Goal: Navigation & Orientation: Find specific page/section

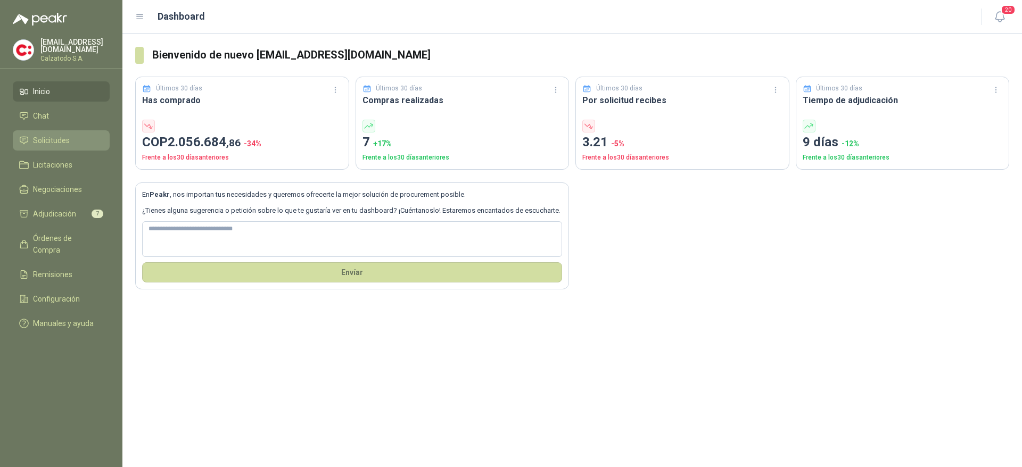
click at [70, 142] on li "Solicitudes" at bounding box center [61, 141] width 84 height 12
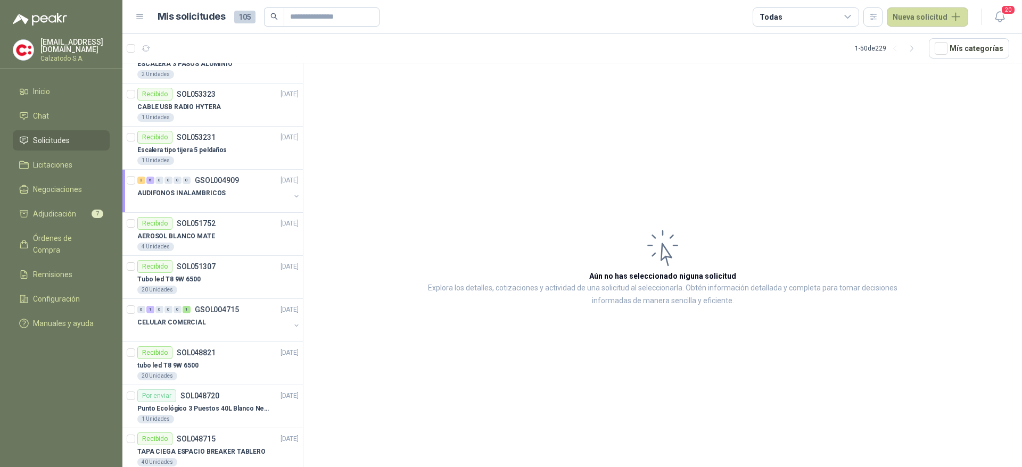
scroll to position [559, 0]
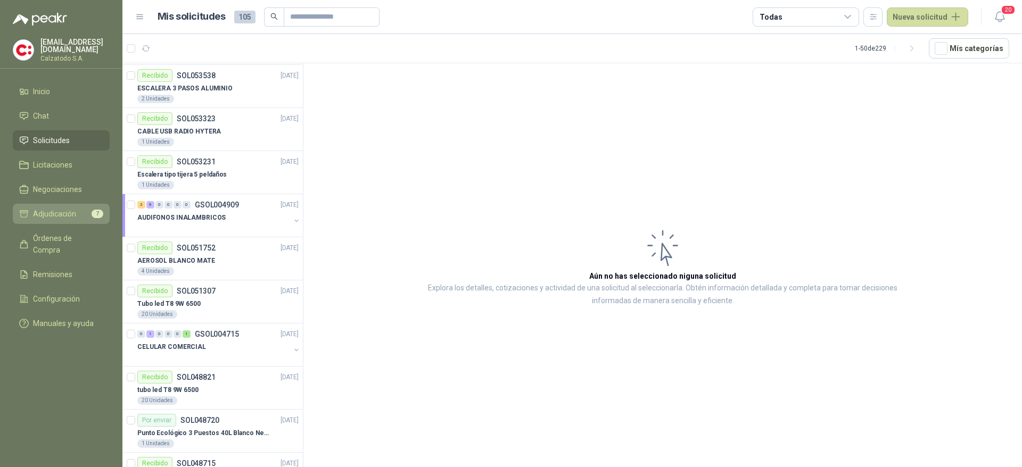
click at [93, 210] on span "7" at bounding box center [98, 214] width 12 height 9
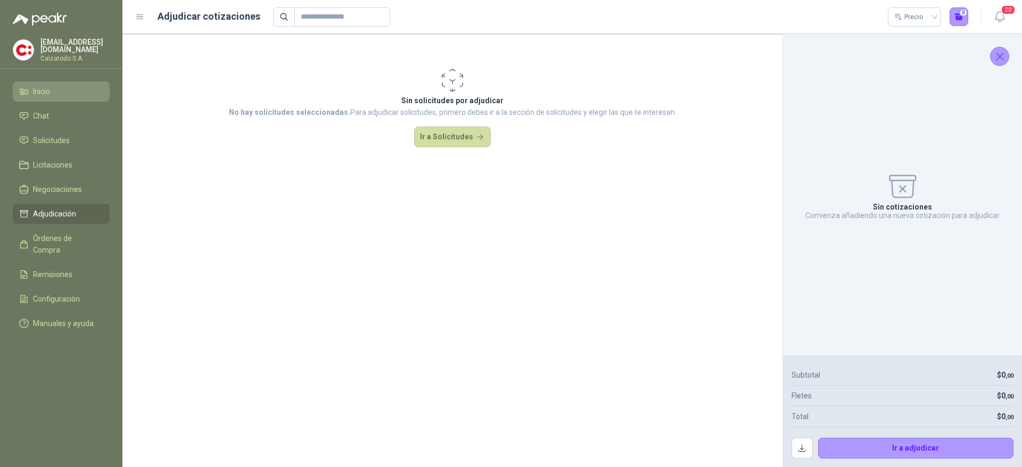
click at [60, 86] on li "Inicio" at bounding box center [61, 92] width 84 height 12
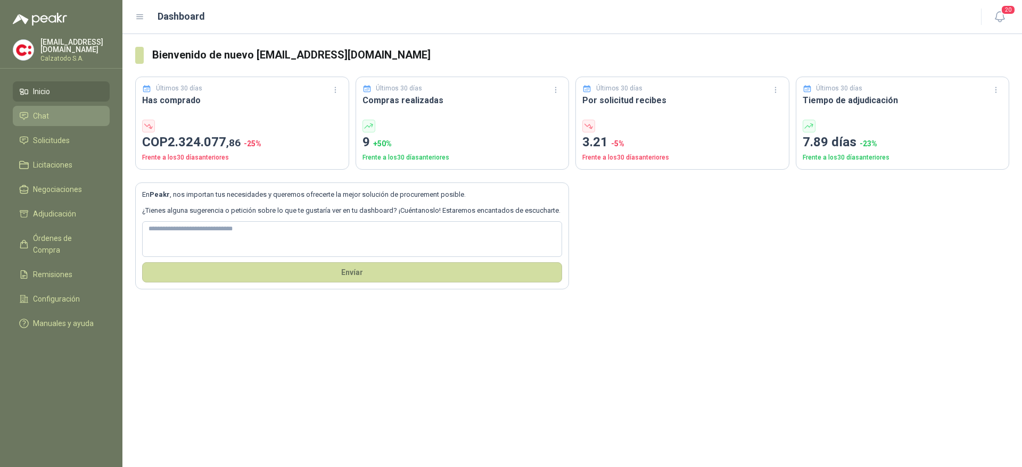
click at [60, 120] on link "Chat" at bounding box center [61, 116] width 97 height 20
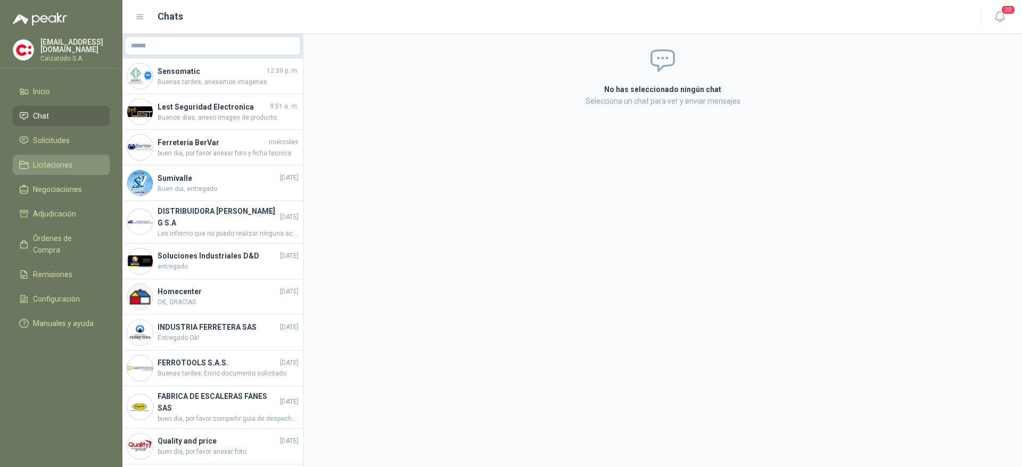
click at [71, 155] on link "Licitaciones" at bounding box center [61, 165] width 97 height 20
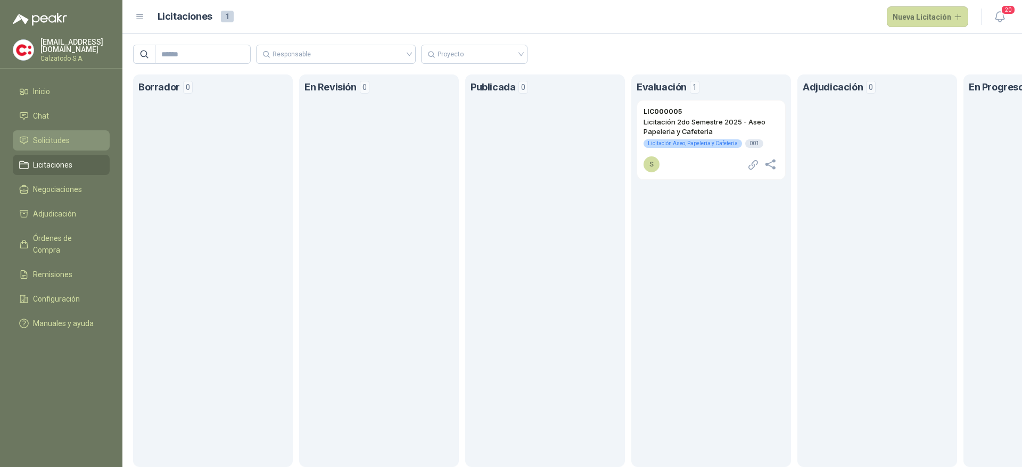
click at [72, 130] on link "Solicitudes" at bounding box center [61, 140] width 97 height 20
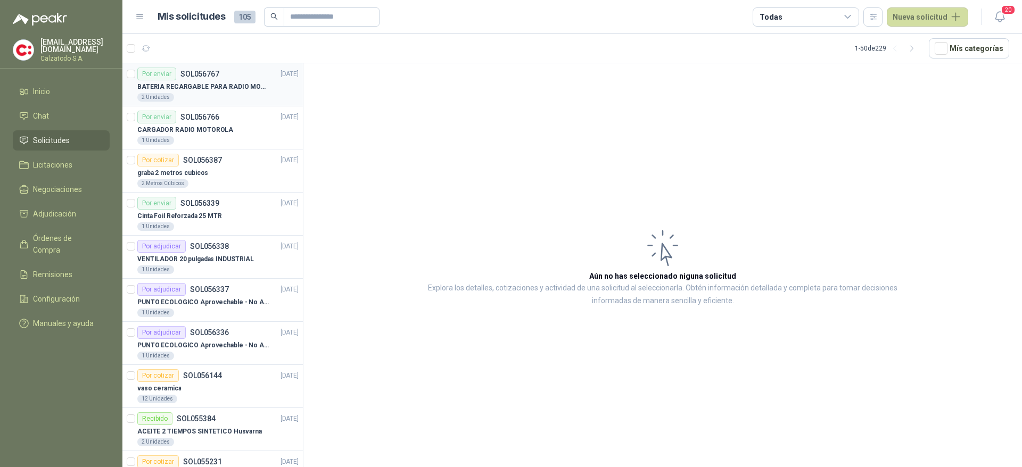
click at [224, 82] on p "BATERIA RECARGABLE PARA RADIO MOTOROLA" at bounding box center [203, 87] width 133 height 10
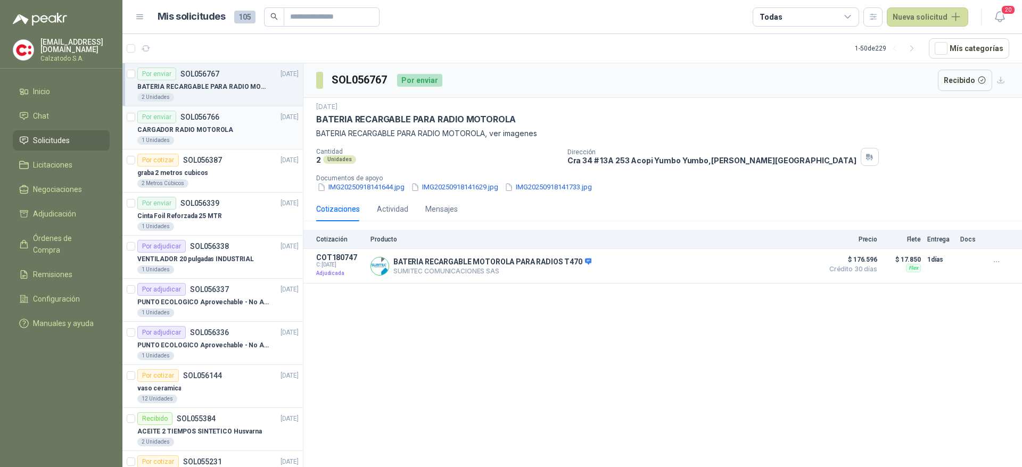
click at [230, 122] on div "Por enviar SOL056766 [DATE]" at bounding box center [217, 117] width 161 height 13
